Goal: Check status: Check status

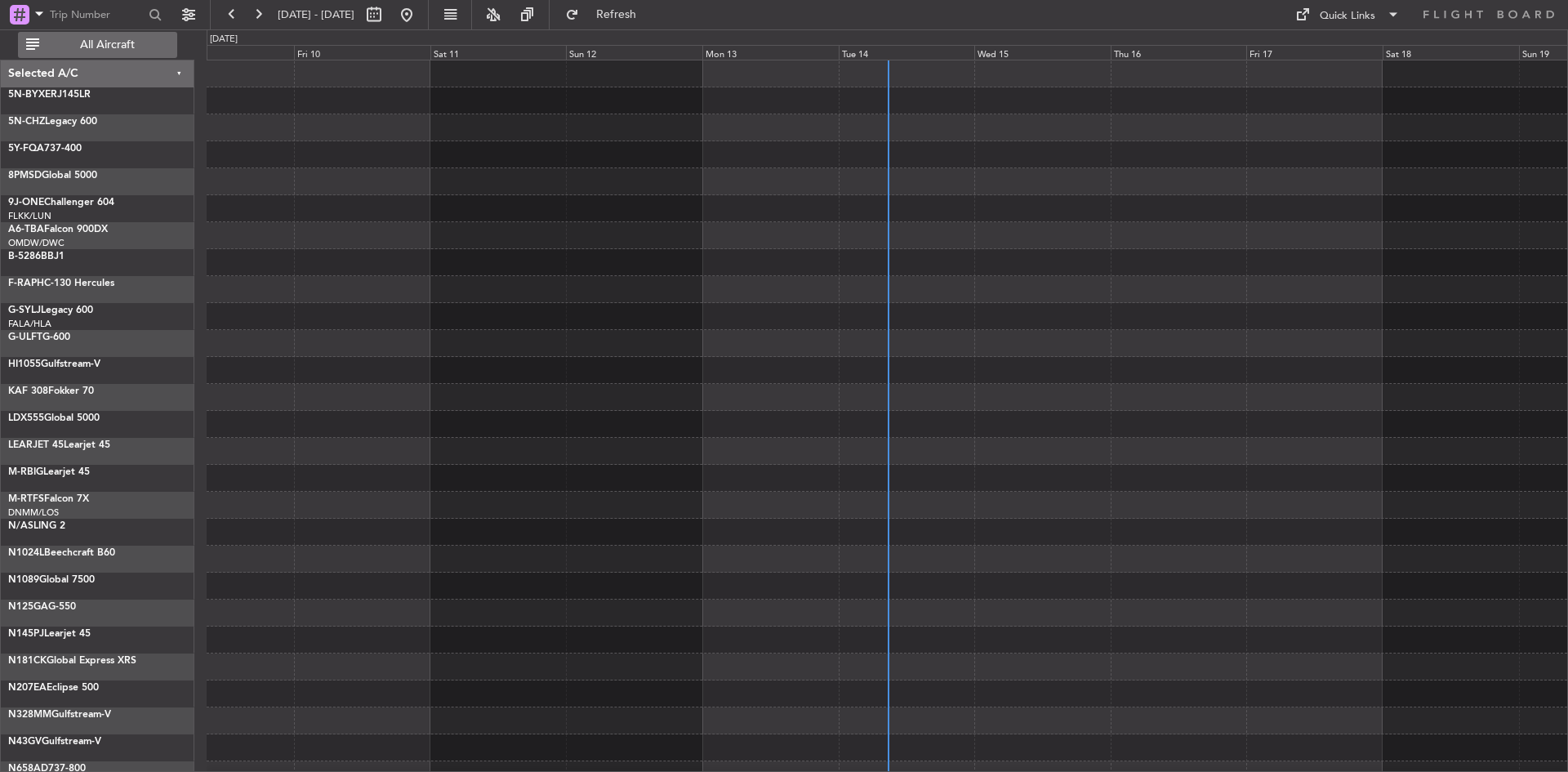
click at [132, 51] on span "All Aircraft" at bounding box center [107, 44] width 130 height 11
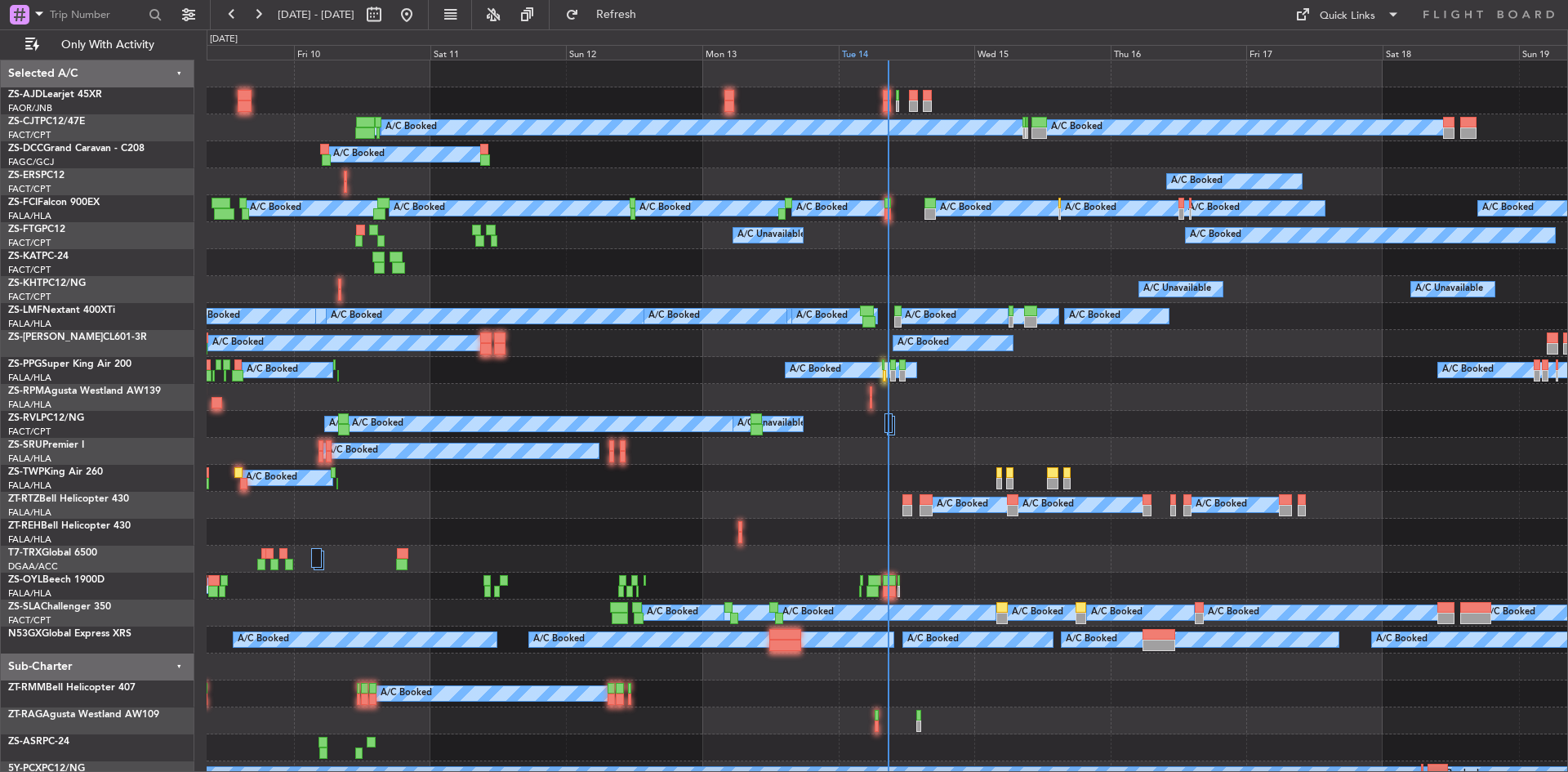
click at [857, 54] on div "Tue 14" at bounding box center [907, 52] width 136 height 15
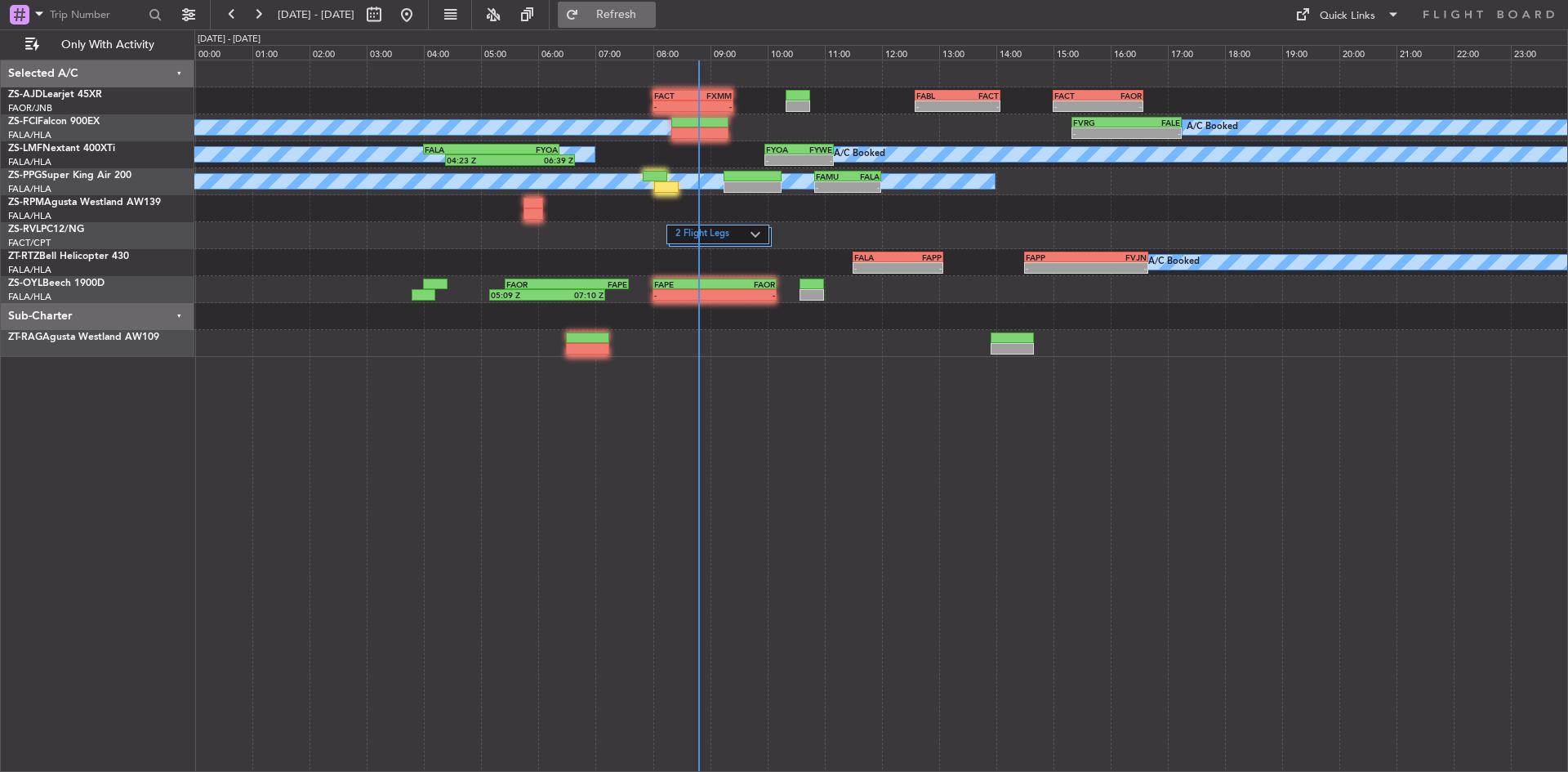
click at [651, 20] on span "Refresh" at bounding box center [617, 14] width 69 height 11
click at [651, 16] on span "Refresh" at bounding box center [617, 14] width 69 height 11
click at [257, 13] on button at bounding box center [258, 15] width 26 height 26
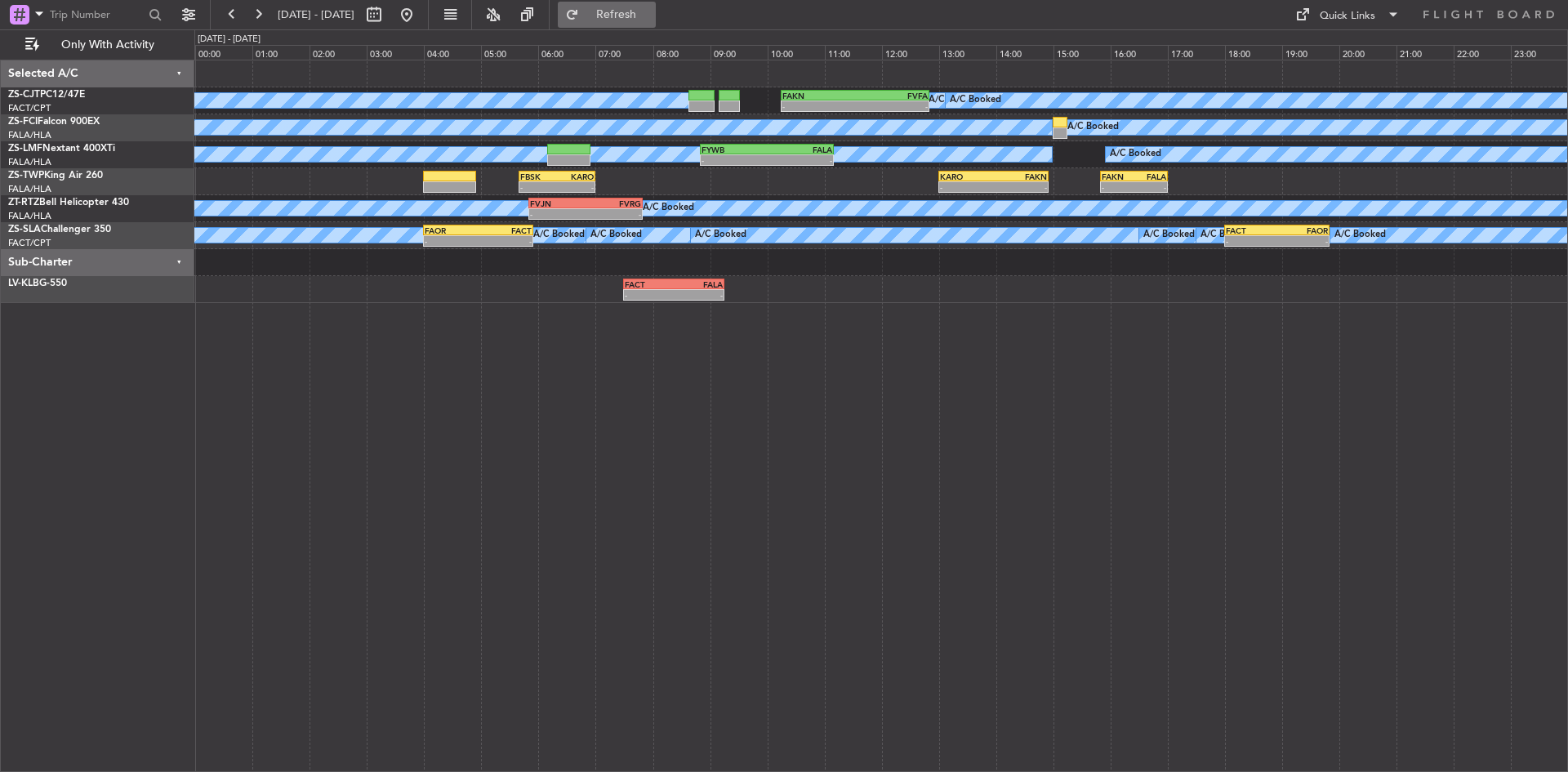
click at [651, 17] on span "Refresh" at bounding box center [617, 14] width 69 height 11
click at [625, 8] on button "Refresh" at bounding box center [607, 15] width 98 height 26
click at [420, 14] on button at bounding box center [407, 15] width 26 height 26
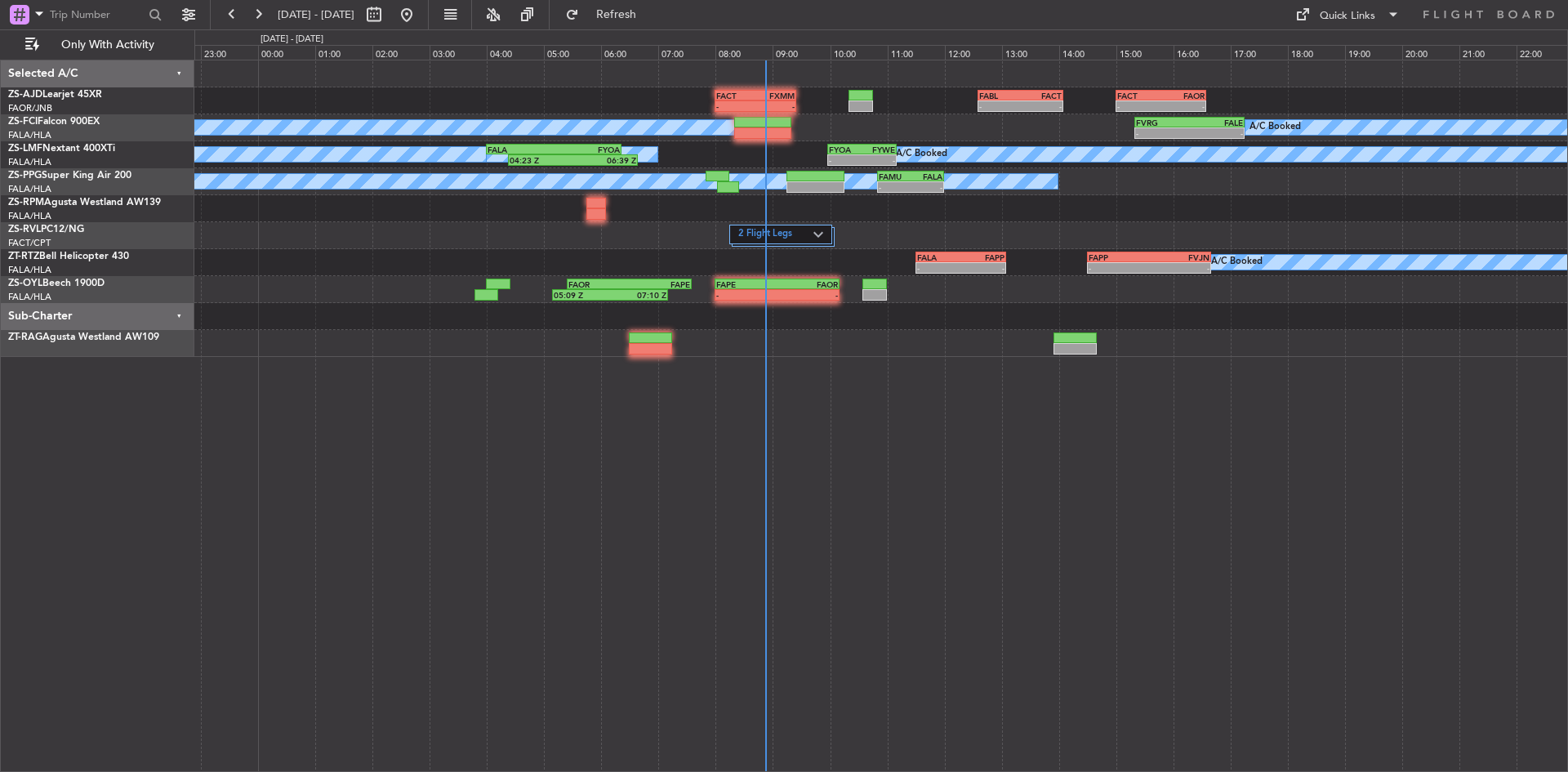
click at [723, 469] on div "FABL 12:35 Z FACT 14:05 Z - - - - FACT 15:00 Z FAOR 16:35 Z FACT 08:00 Z FXMM 0…" at bounding box center [882, 416] width 1374 height 712
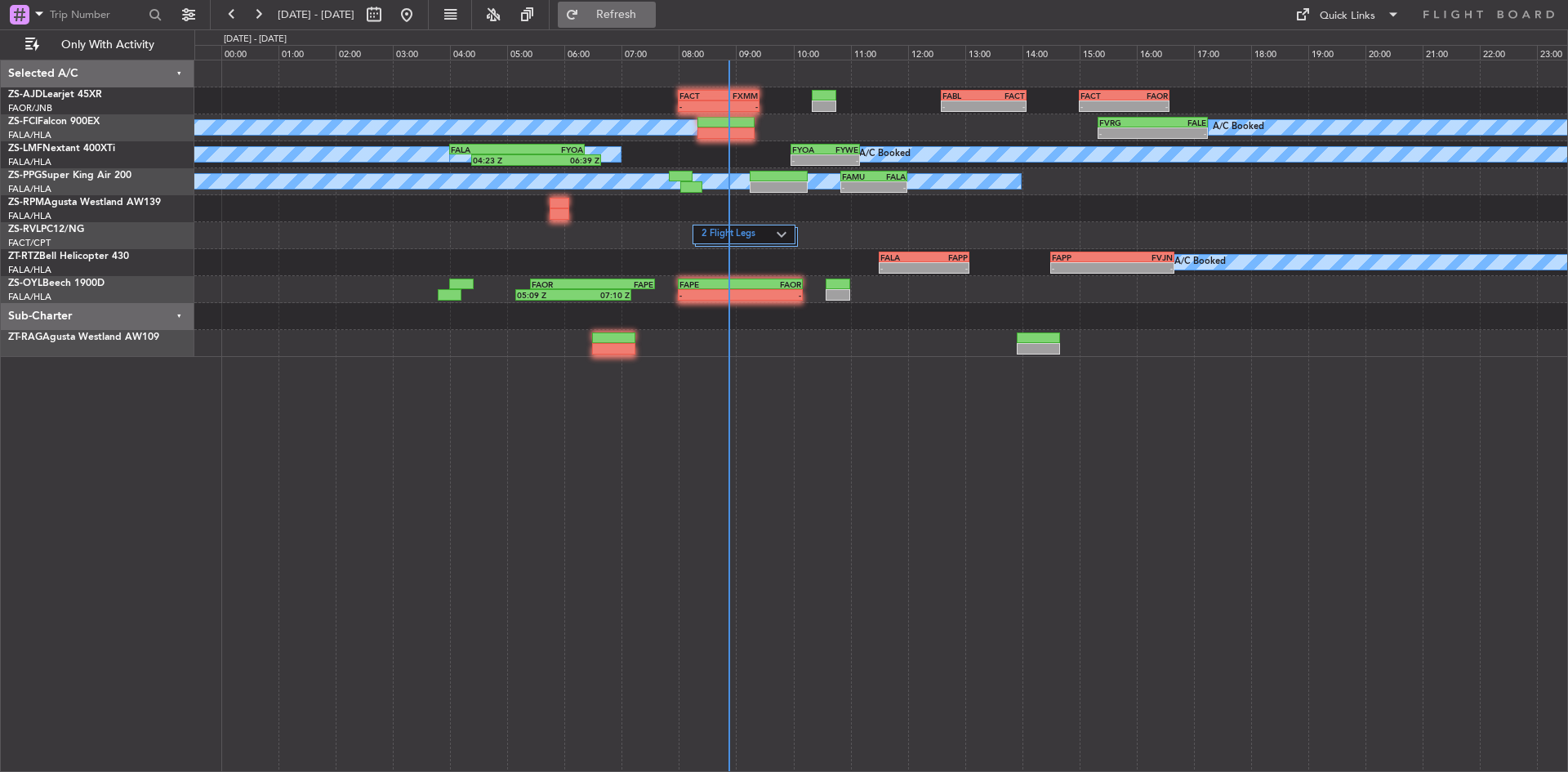
drag, startPoint x: 664, startPoint y: 11, endPoint x: 663, endPoint y: 20, distance: 9.1
click at [651, 16] on span "Refresh" at bounding box center [617, 14] width 69 height 11
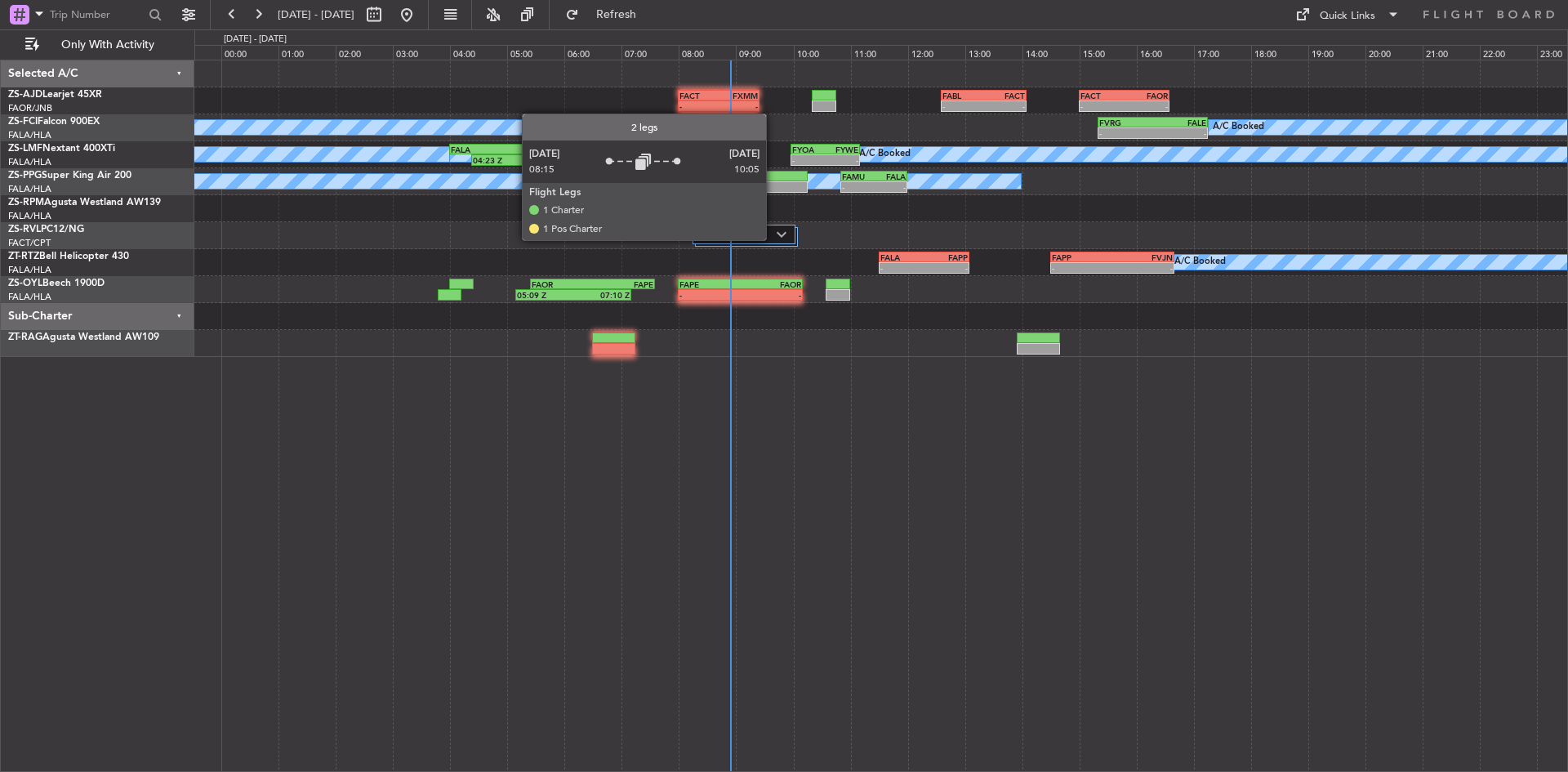
click at [773, 240] on label "2 Flight Legs" at bounding box center [739, 235] width 75 height 14
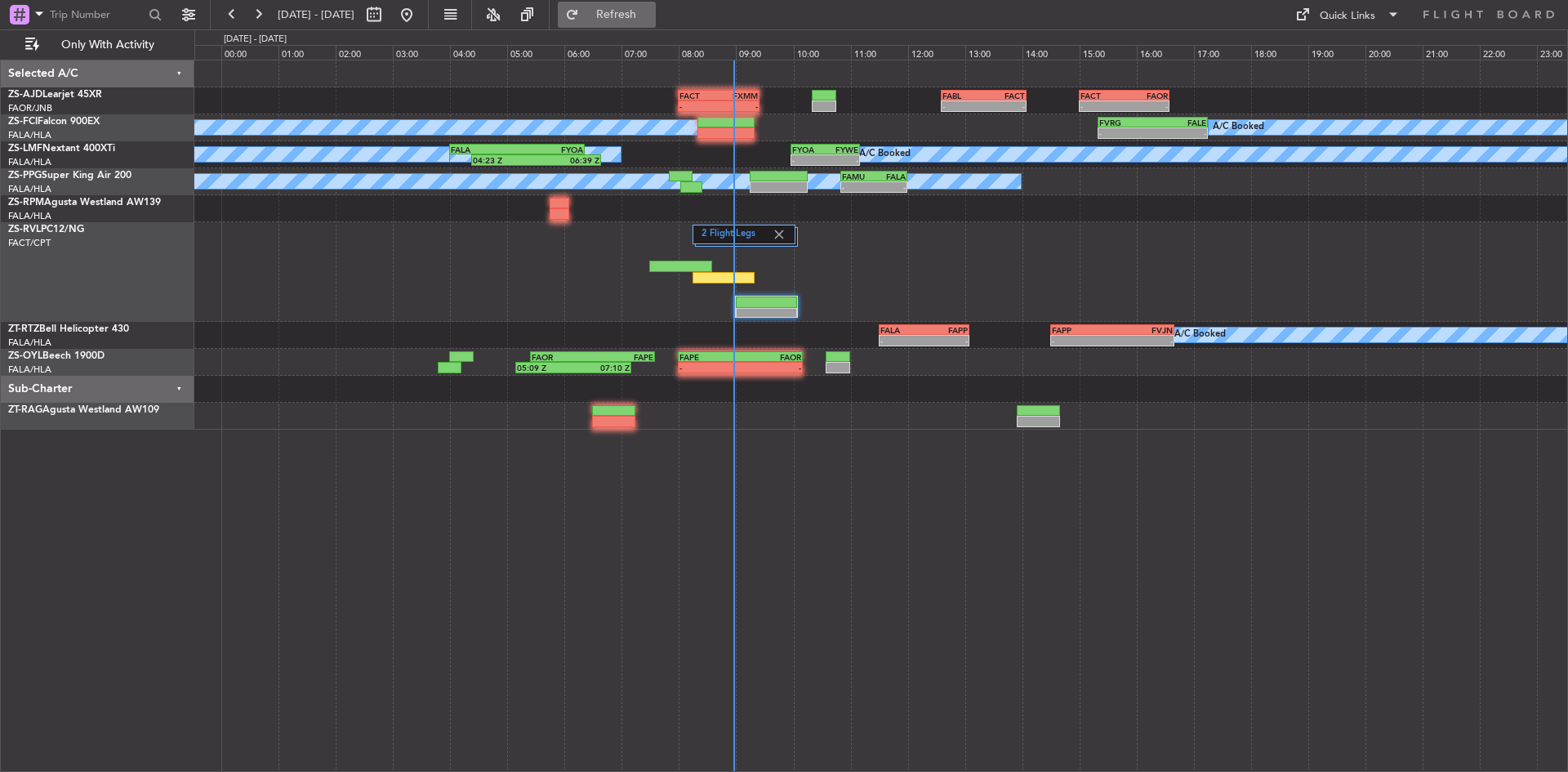
click at [651, 15] on span "Refresh" at bounding box center [617, 14] width 69 height 11
